Goal: Information Seeking & Learning: Learn about a topic

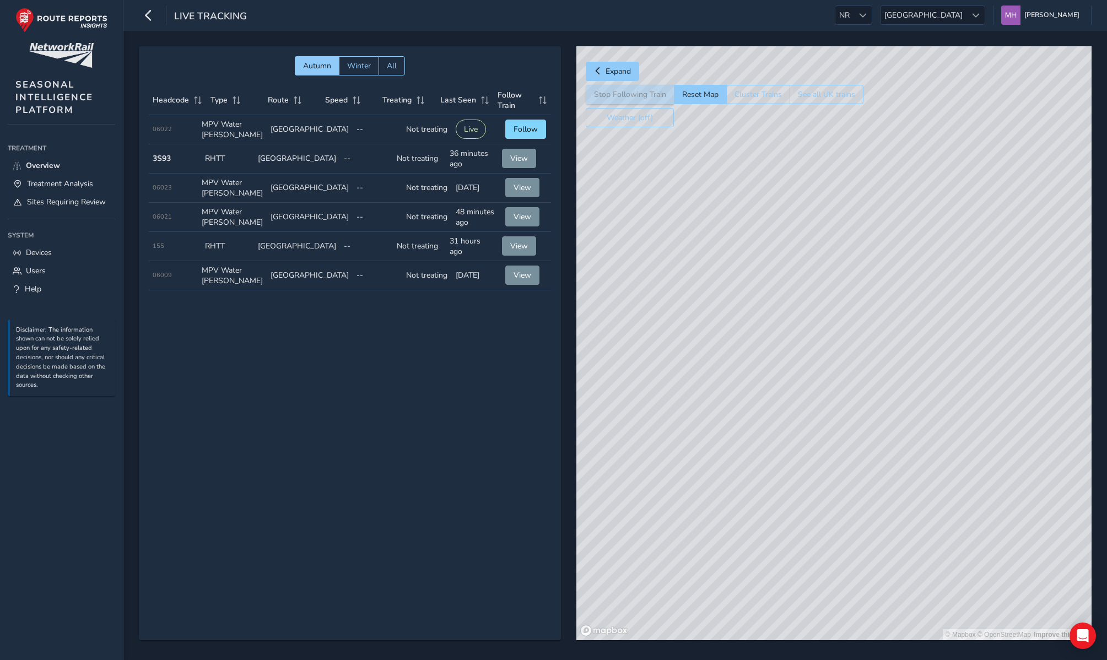
click at [903, 25] on div "Live Tracking NR NR [GEOGRAPHIC_DATA] [GEOGRAPHIC_DATA] [PERSON_NAME] Colour Sc…" at bounding box center [614, 15] width 983 height 31
click at [853, 19] on span "NR" at bounding box center [844, 15] width 18 height 18
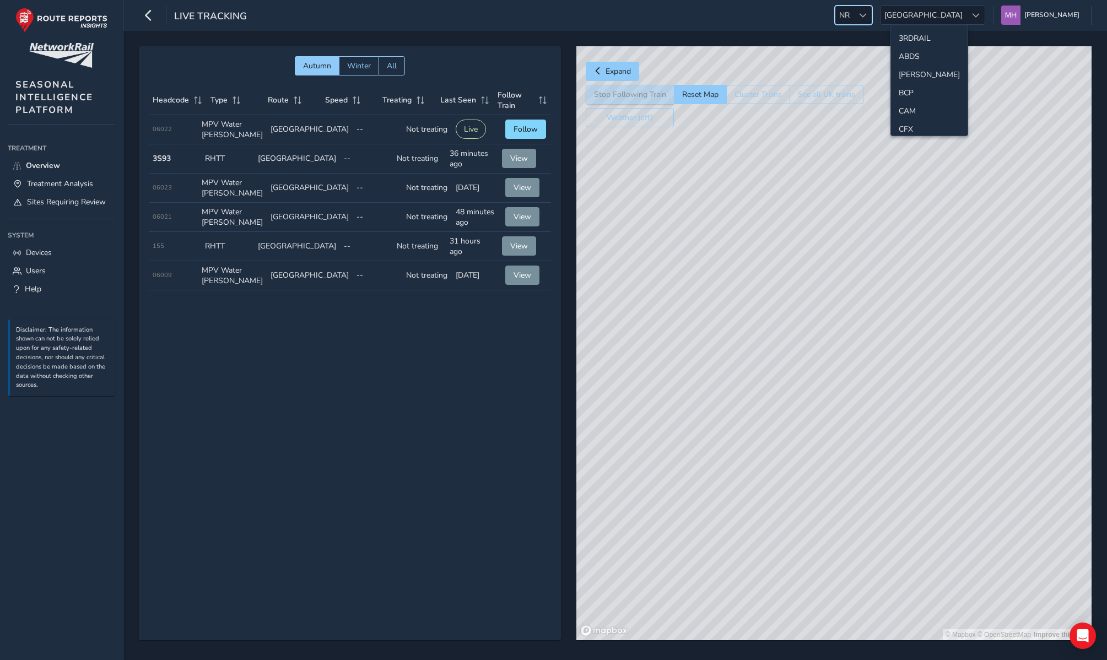
scroll to position [294, 0]
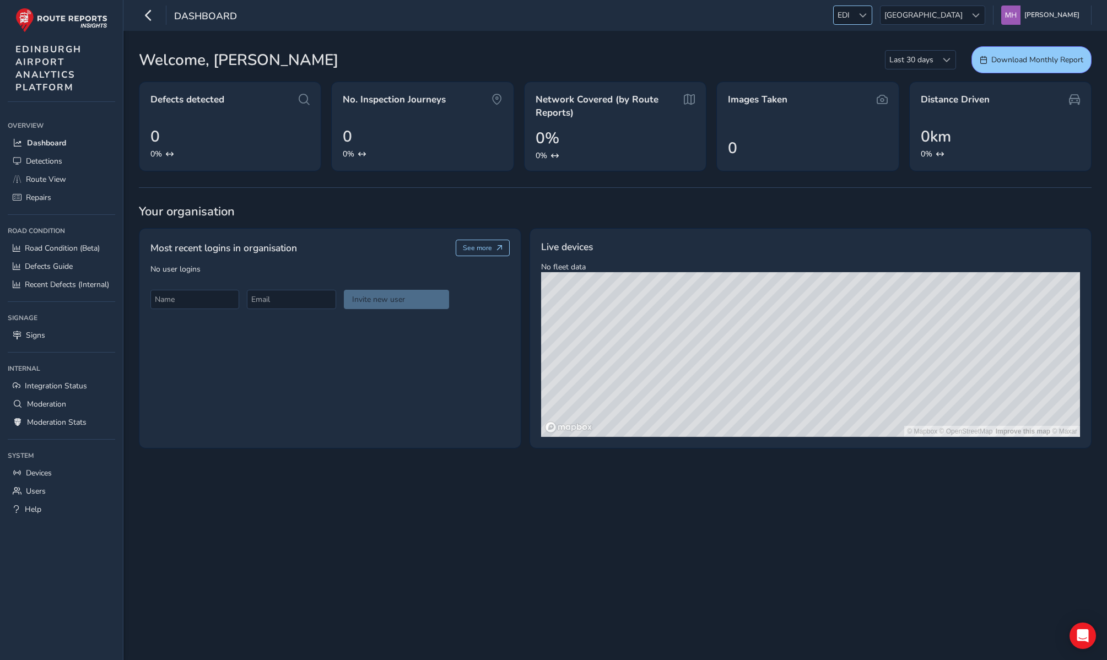
click at [853, 19] on span "EDI" at bounding box center [844, 15] width 20 height 18
click at [909, 84] on li "ESS" at bounding box center [927, 86] width 77 height 18
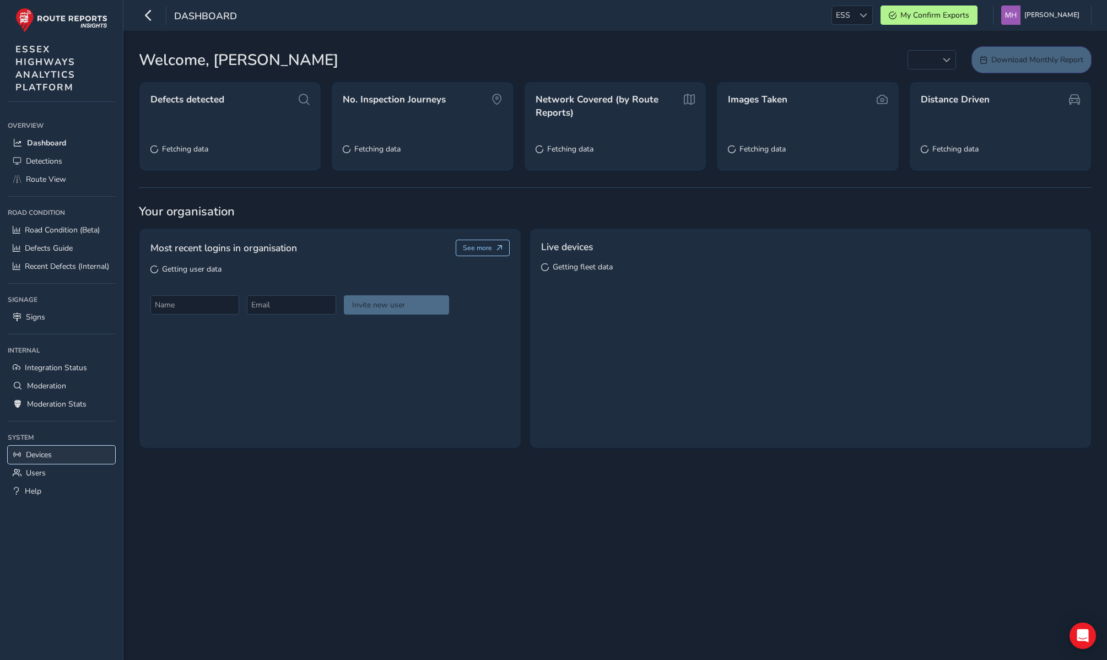
click at [46, 448] on link "Devices" at bounding box center [61, 455] width 107 height 18
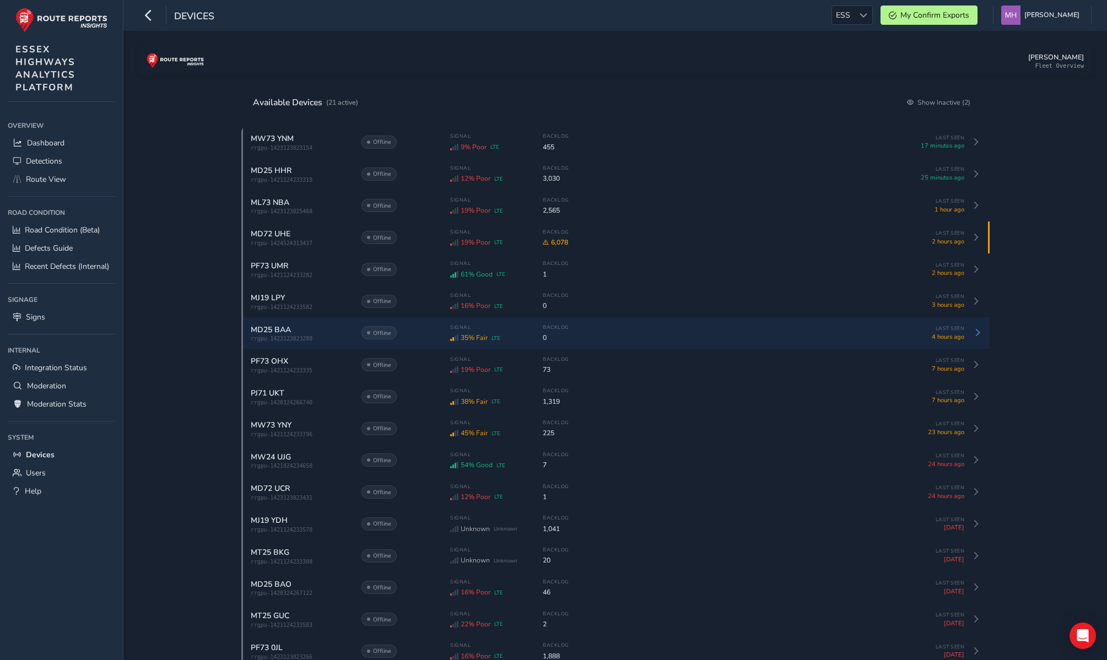
click at [268, 335] on span "MD25 BAA" at bounding box center [271, 330] width 40 height 10
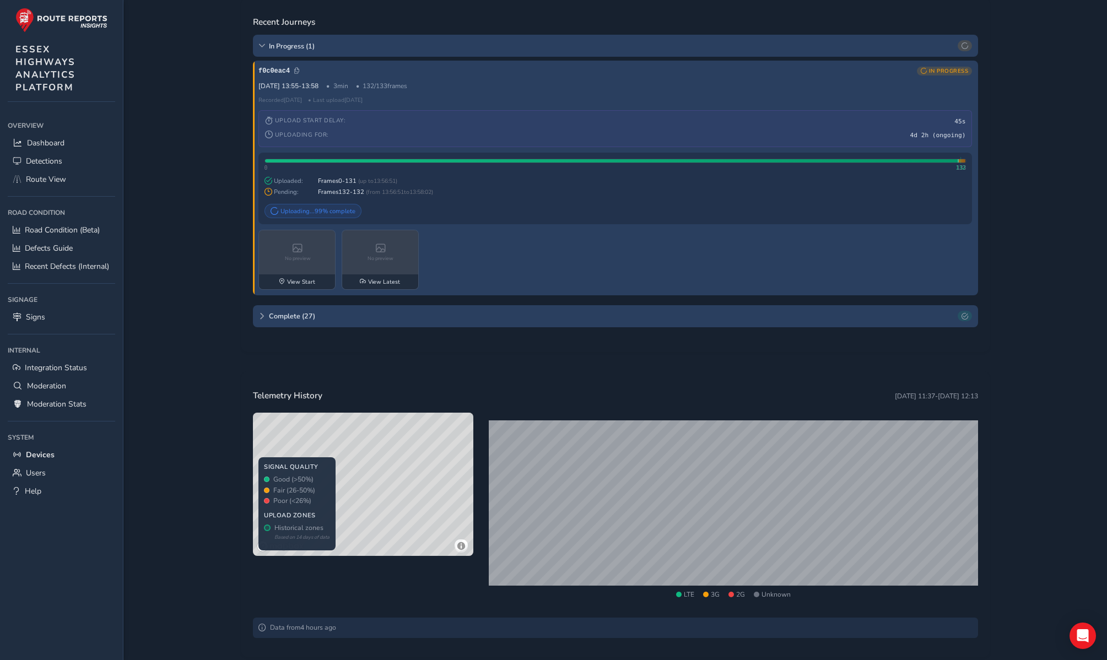
scroll to position [315, 0]
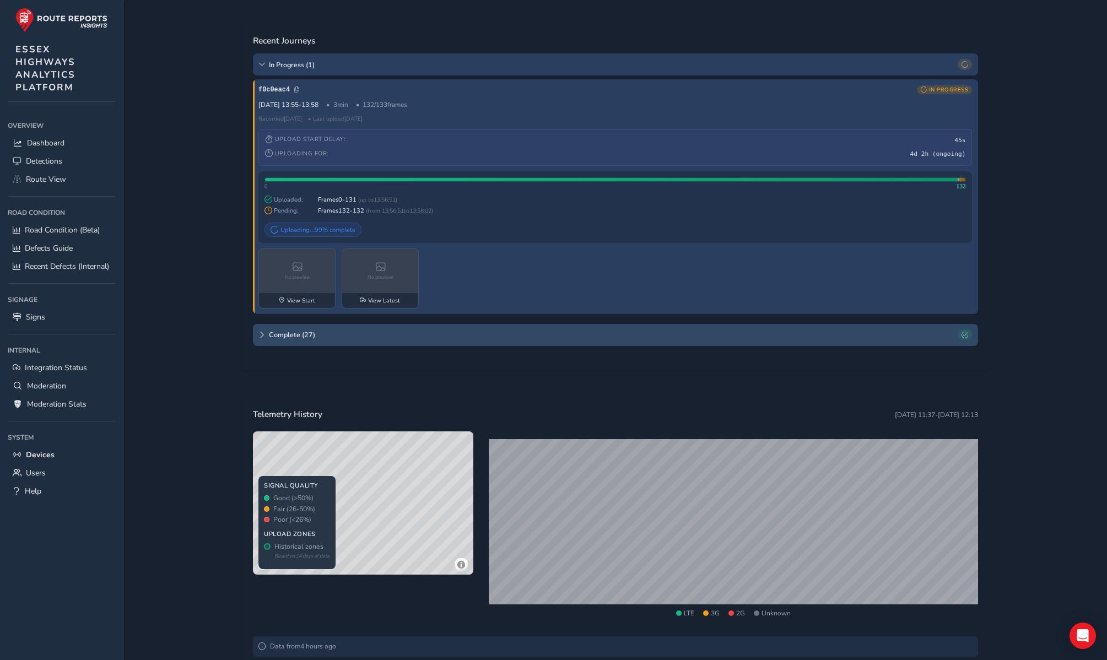
click at [258, 337] on icon at bounding box center [261, 335] width 7 height 7
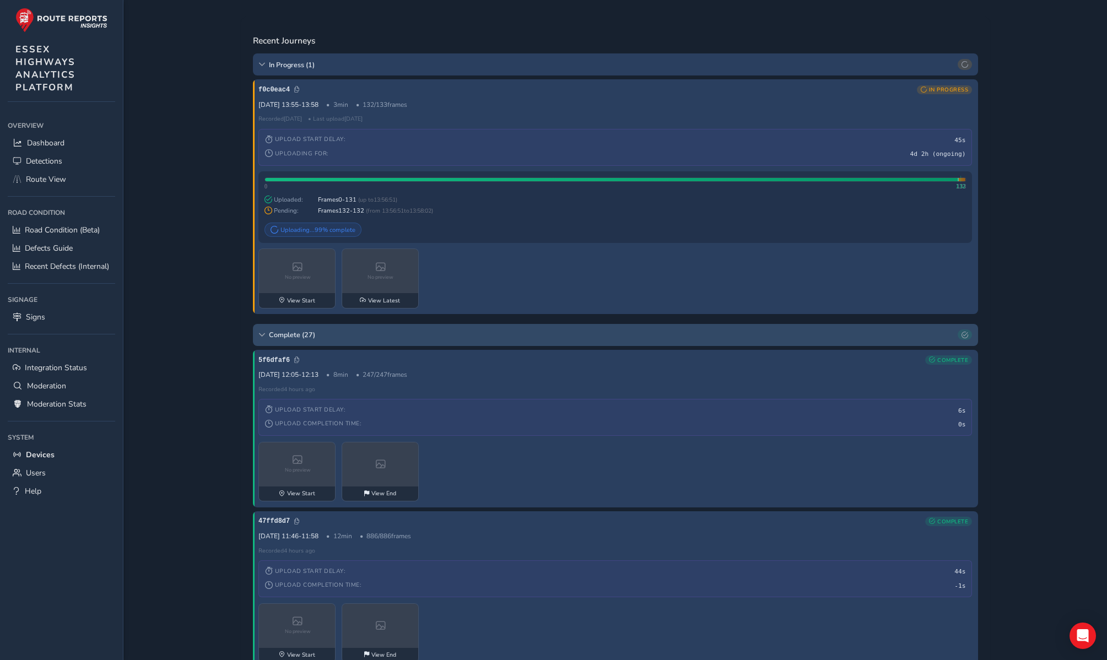
click at [258, 337] on icon at bounding box center [261, 335] width 7 height 7
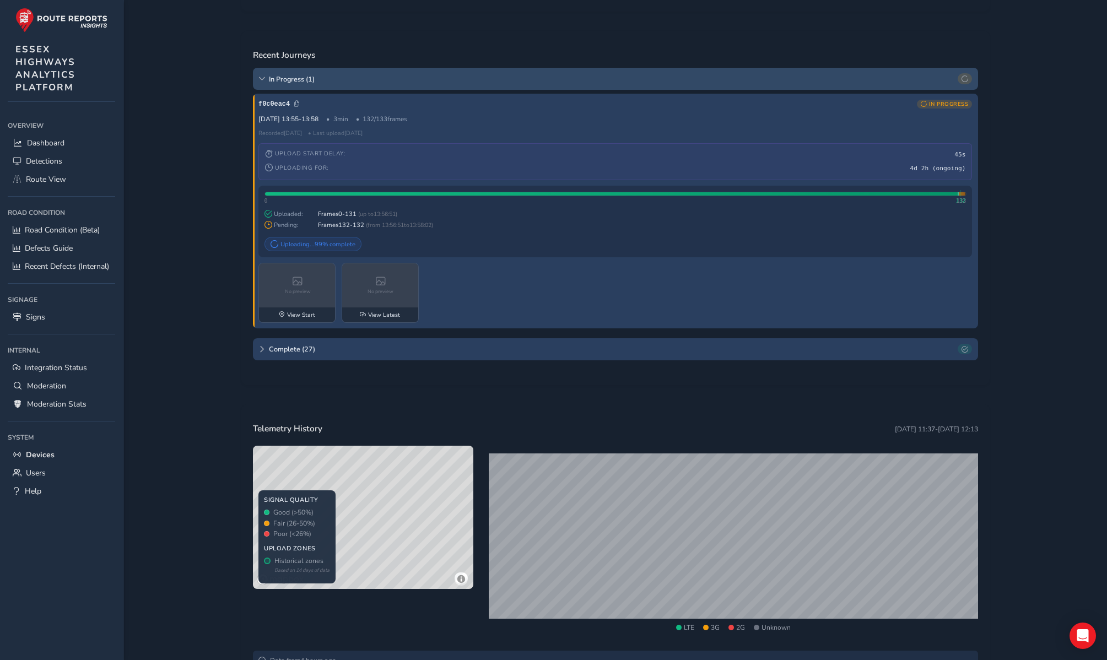
scroll to position [295, 0]
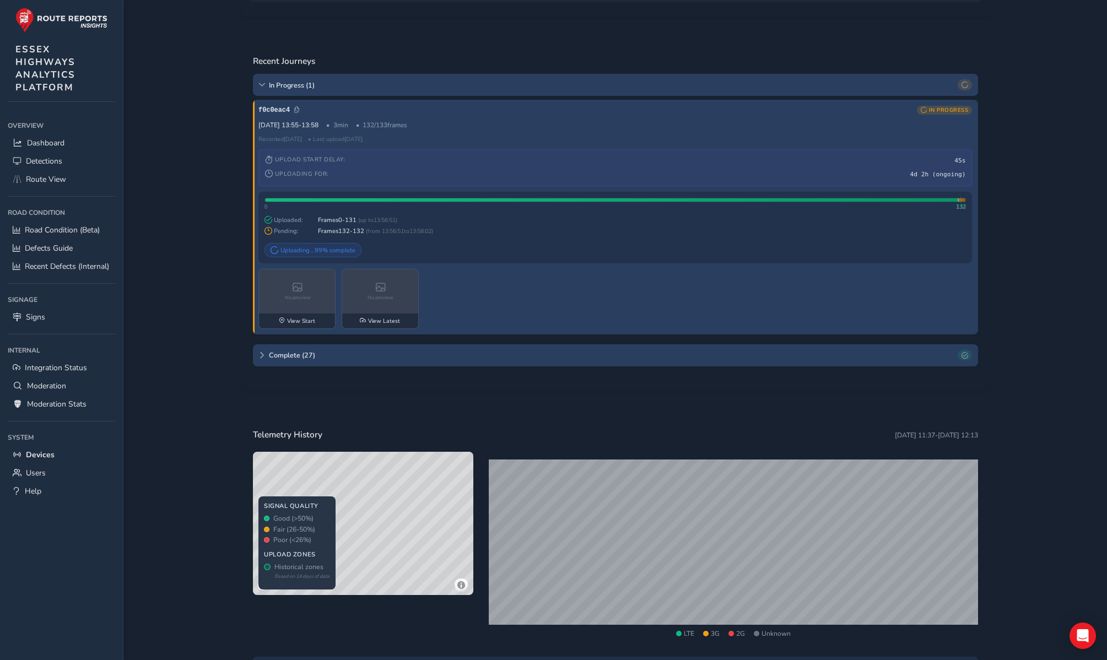
click at [686, 40] on div "Recent Journeys In Progress ( 1 ) f0c0eac4 IN PROGRESS 12 Sep 13:55 - 13:58 3 m…" at bounding box center [615, 214] width 748 height 355
click at [504, 353] on span "Complete ( 27 )" at bounding box center [611, 354] width 685 height 9
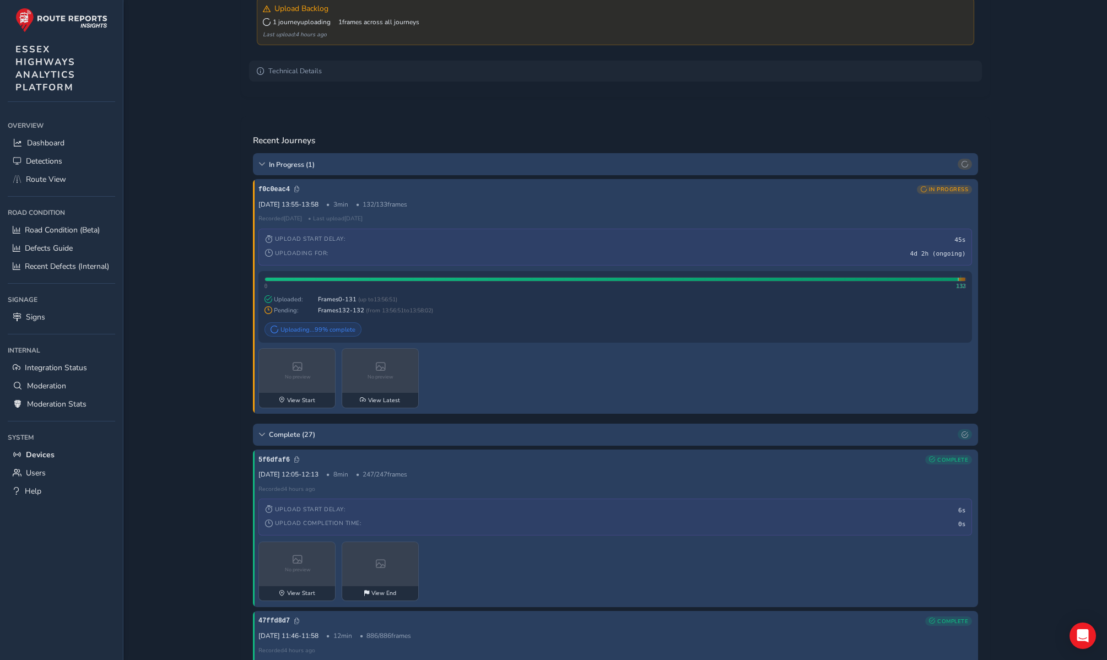
scroll to position [0, 0]
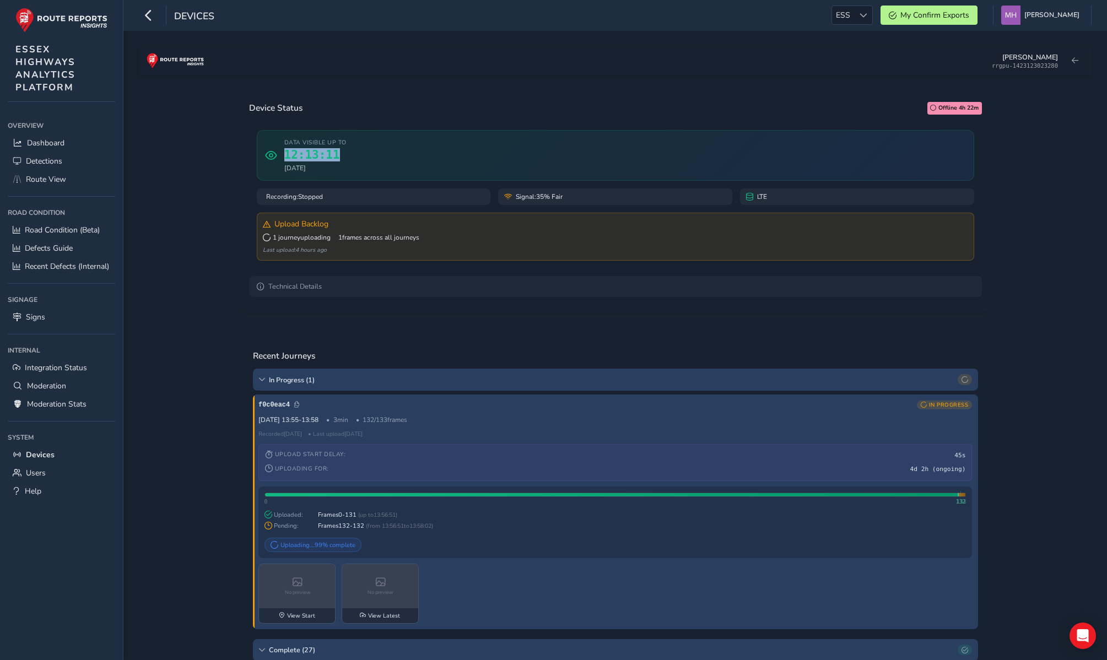
drag, startPoint x: 358, startPoint y: 161, endPoint x: 283, endPoint y: 164, distance: 75.5
click at [283, 164] on div "Data visible up to 12:13:11 16 Sep 2025" at bounding box center [615, 155] width 717 height 51
click at [338, 171] on span "16 Sep 2025" at bounding box center [315, 168] width 62 height 9
drag, startPoint x: 338, startPoint y: 174, endPoint x: 284, endPoint y: 160, distance: 55.2
click at [284, 160] on div "Data visible up to 12:13:11 16 Sep 2025" at bounding box center [315, 155] width 62 height 34
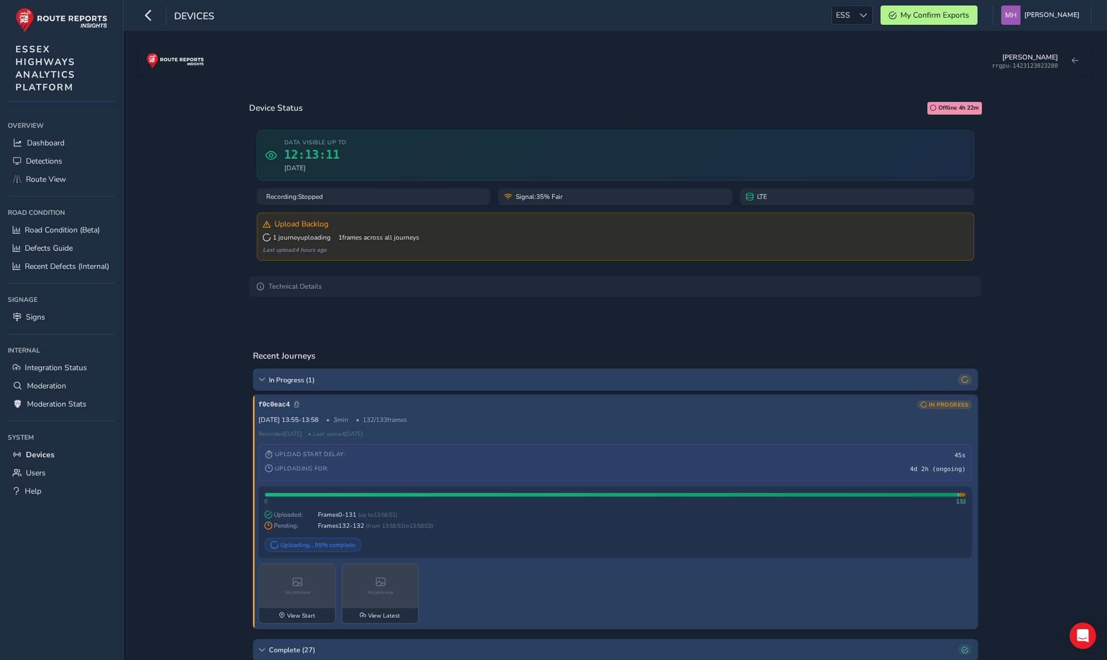
copy div "12:13:11 16 Sep 2025"
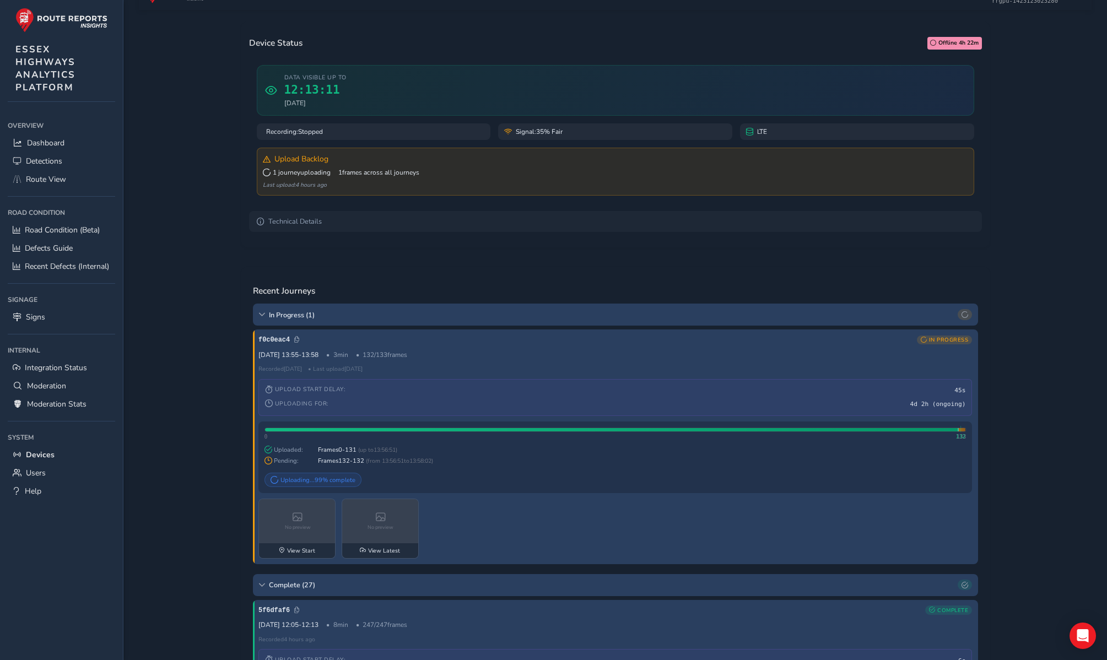
scroll to position [127, 0]
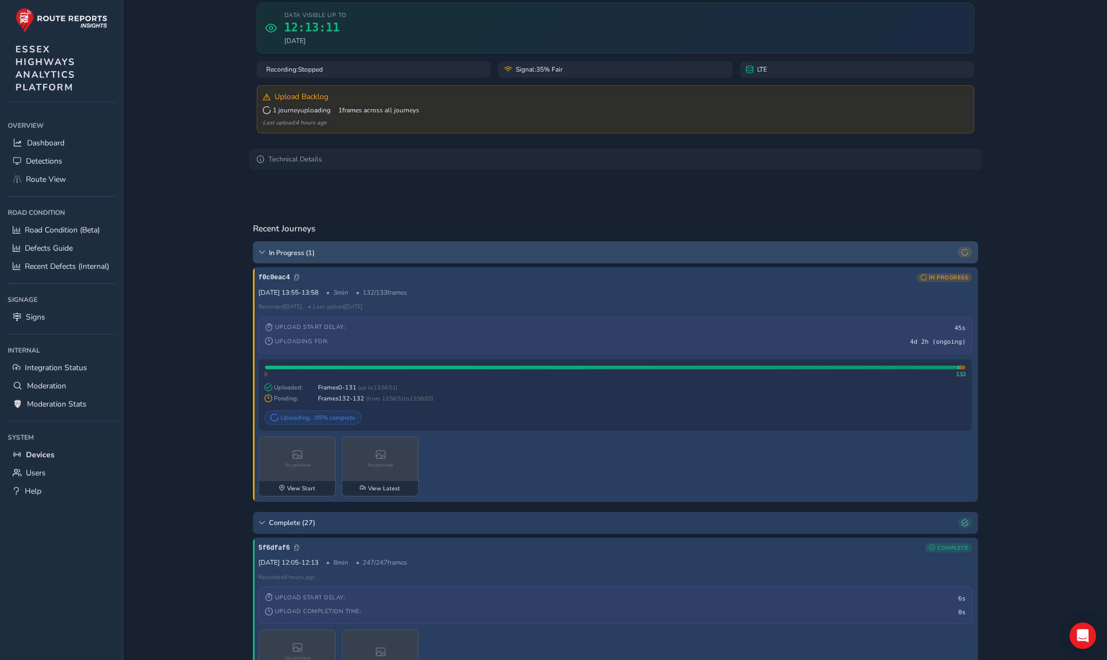
click at [261, 252] on icon at bounding box center [261, 252] width 7 height 7
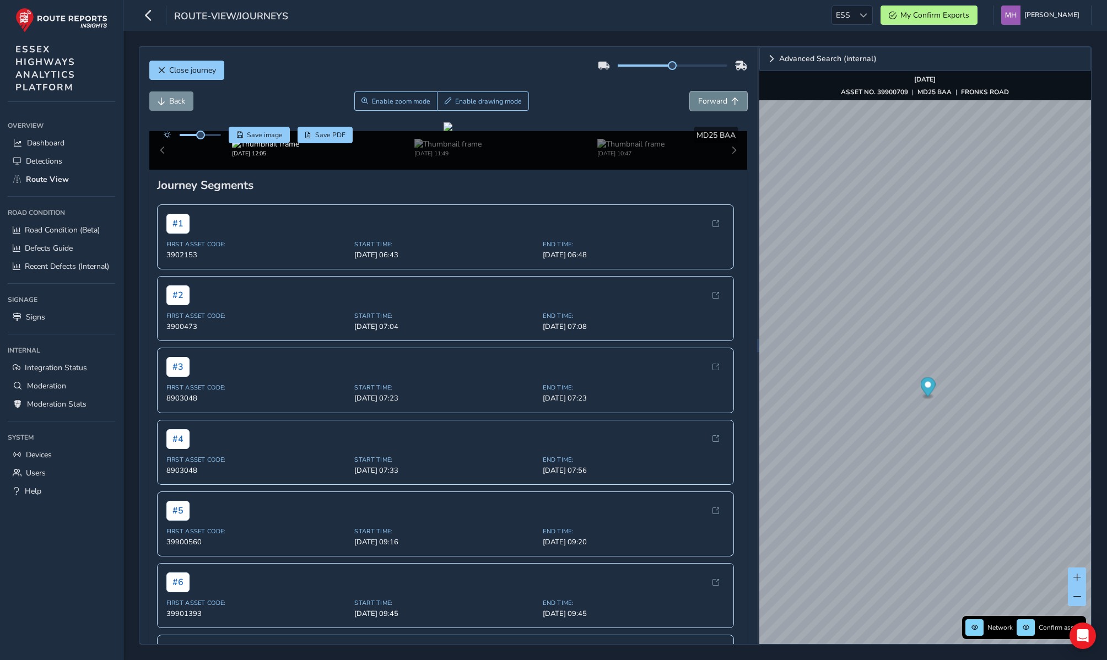
click at [716, 104] on span "Forward" at bounding box center [712, 101] width 29 height 10
click at [177, 103] on span "Back" at bounding box center [177, 101] width 16 height 10
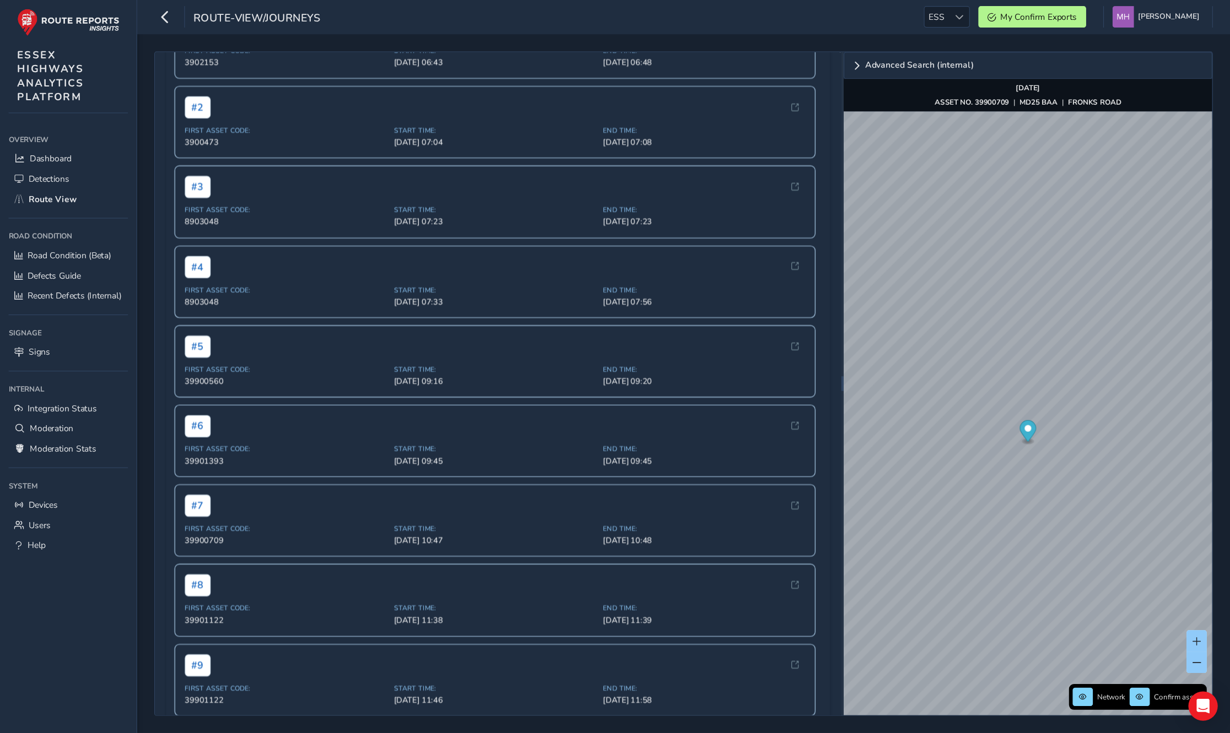
scroll to position [210, 0]
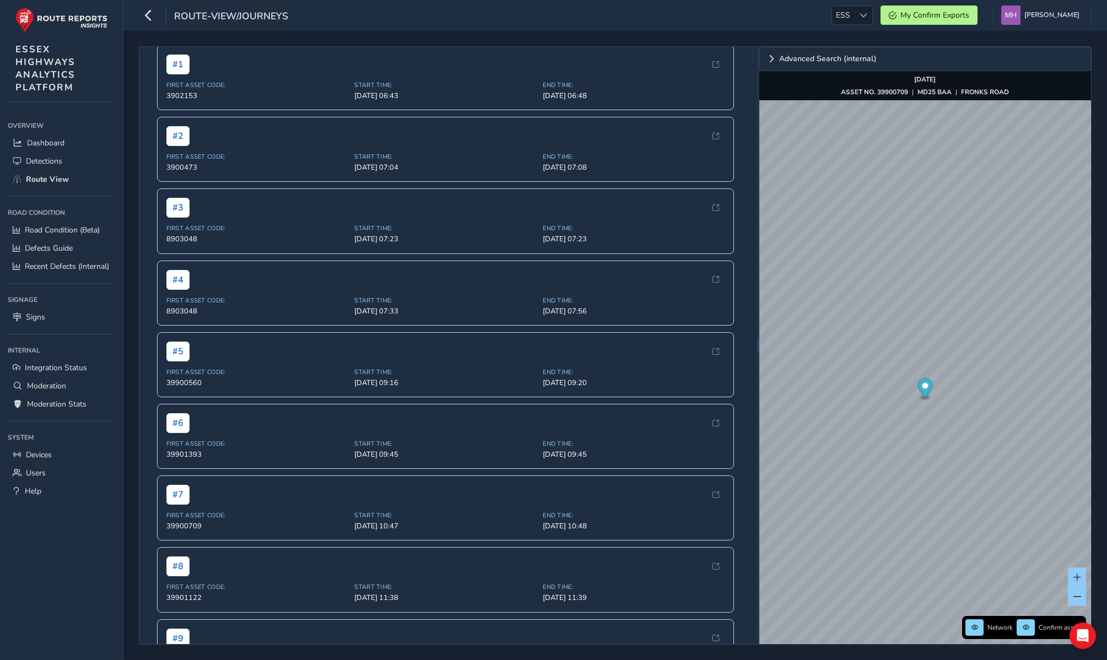
scroll to position [166, 0]
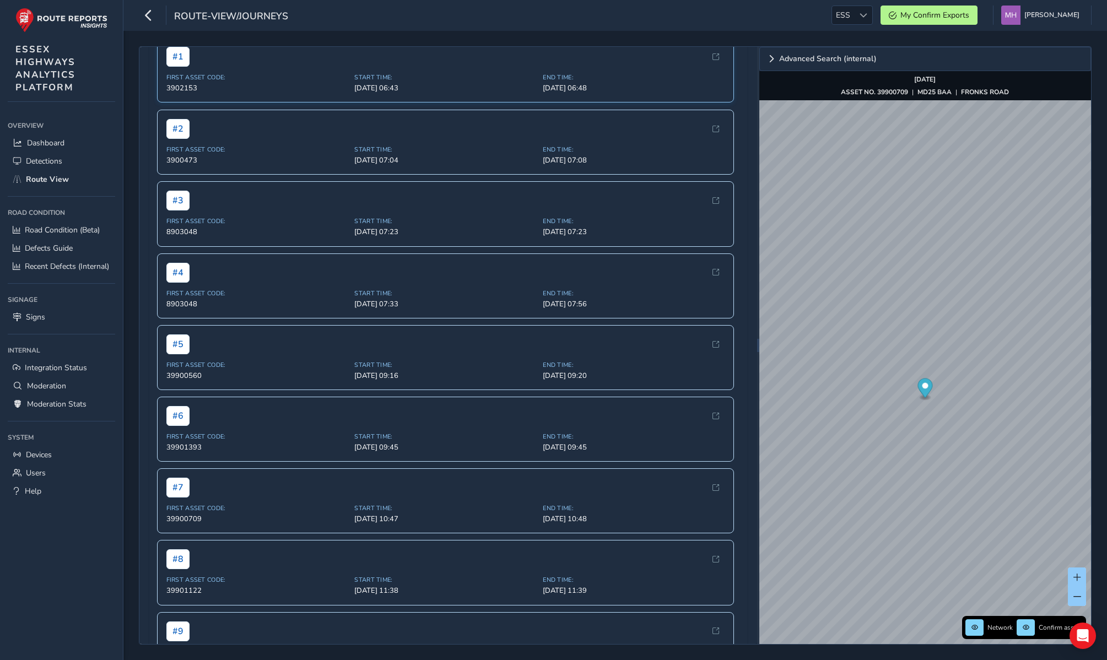
click at [447, 82] on span "Start Time:" at bounding box center [445, 77] width 182 height 8
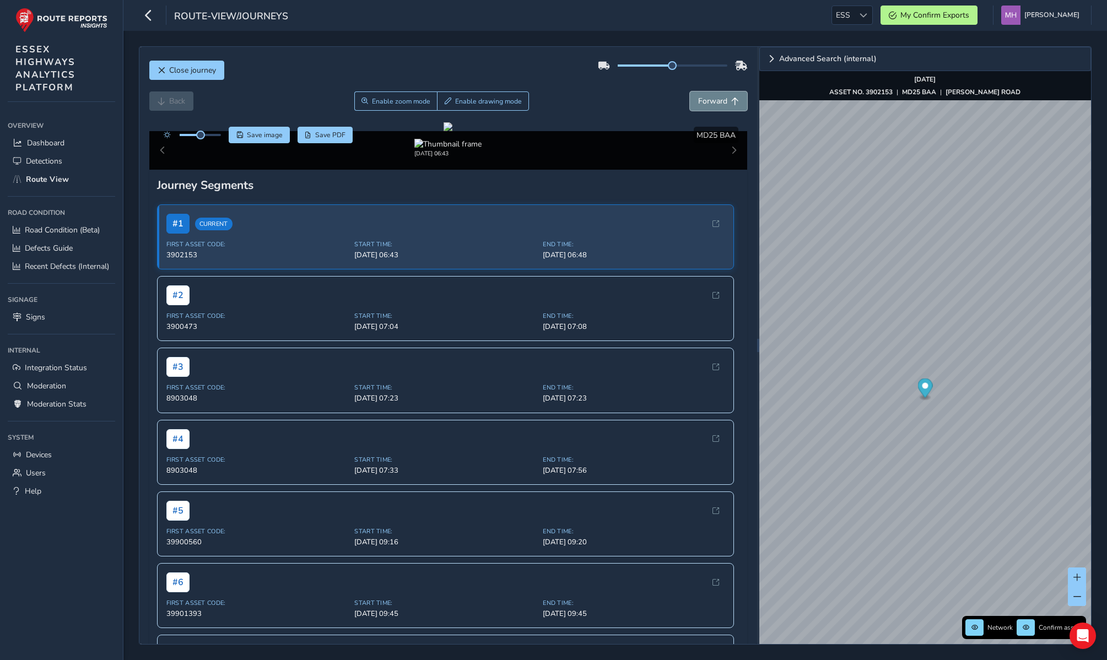
click at [712, 101] on span "Forward" at bounding box center [712, 101] width 29 height 10
click at [183, 98] on span "Back" at bounding box center [177, 101] width 16 height 10
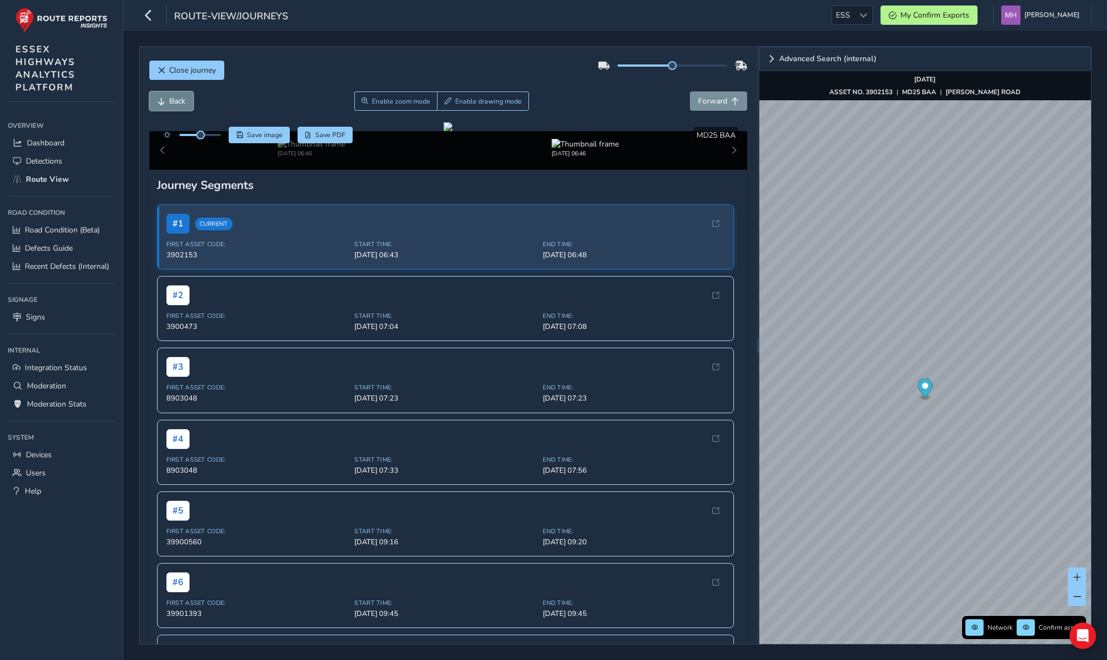
click at [183, 98] on span "Back" at bounding box center [177, 101] width 16 height 10
click at [170, 101] on div "Back Enable zoom mode Enable drawing mode Forward" at bounding box center [448, 100] width 598 height 19
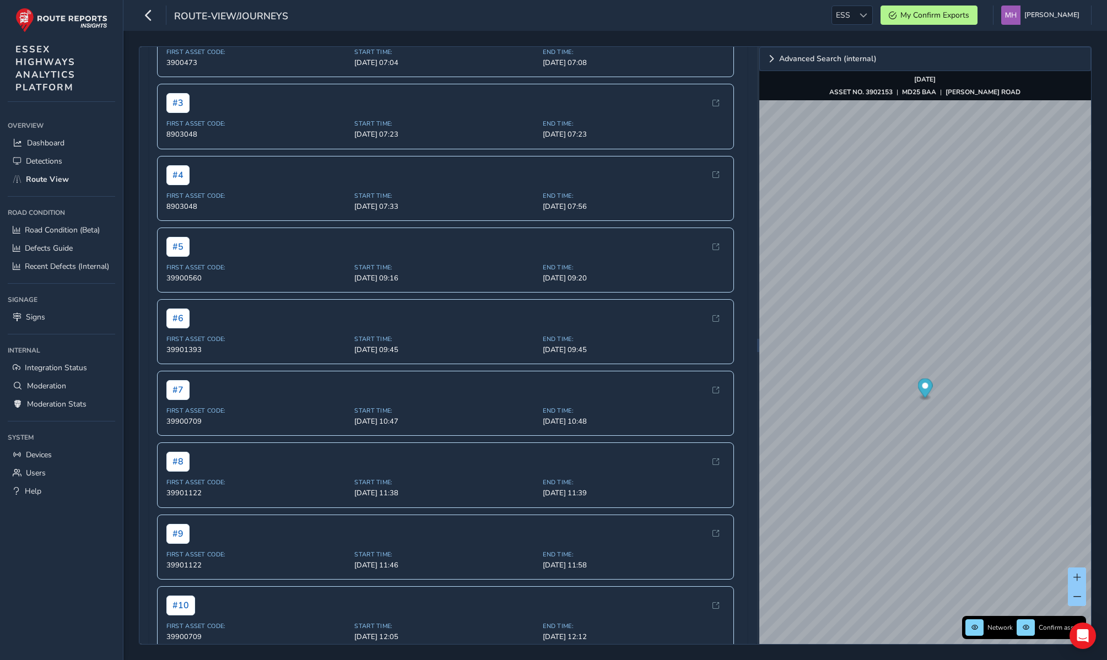
scroll to position [253, 0]
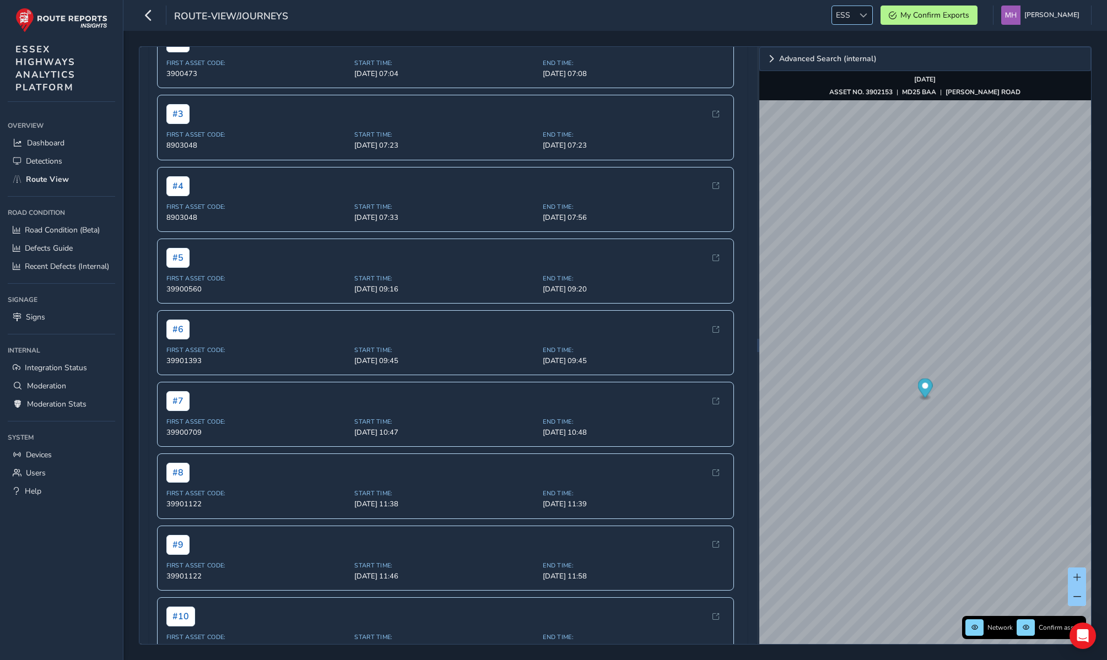
click at [867, 13] on span at bounding box center [863, 16] width 8 height 8
click at [866, 78] on li "NR" at bounding box center [879, 80] width 77 height 18
